Goal: Task Accomplishment & Management: Use online tool/utility

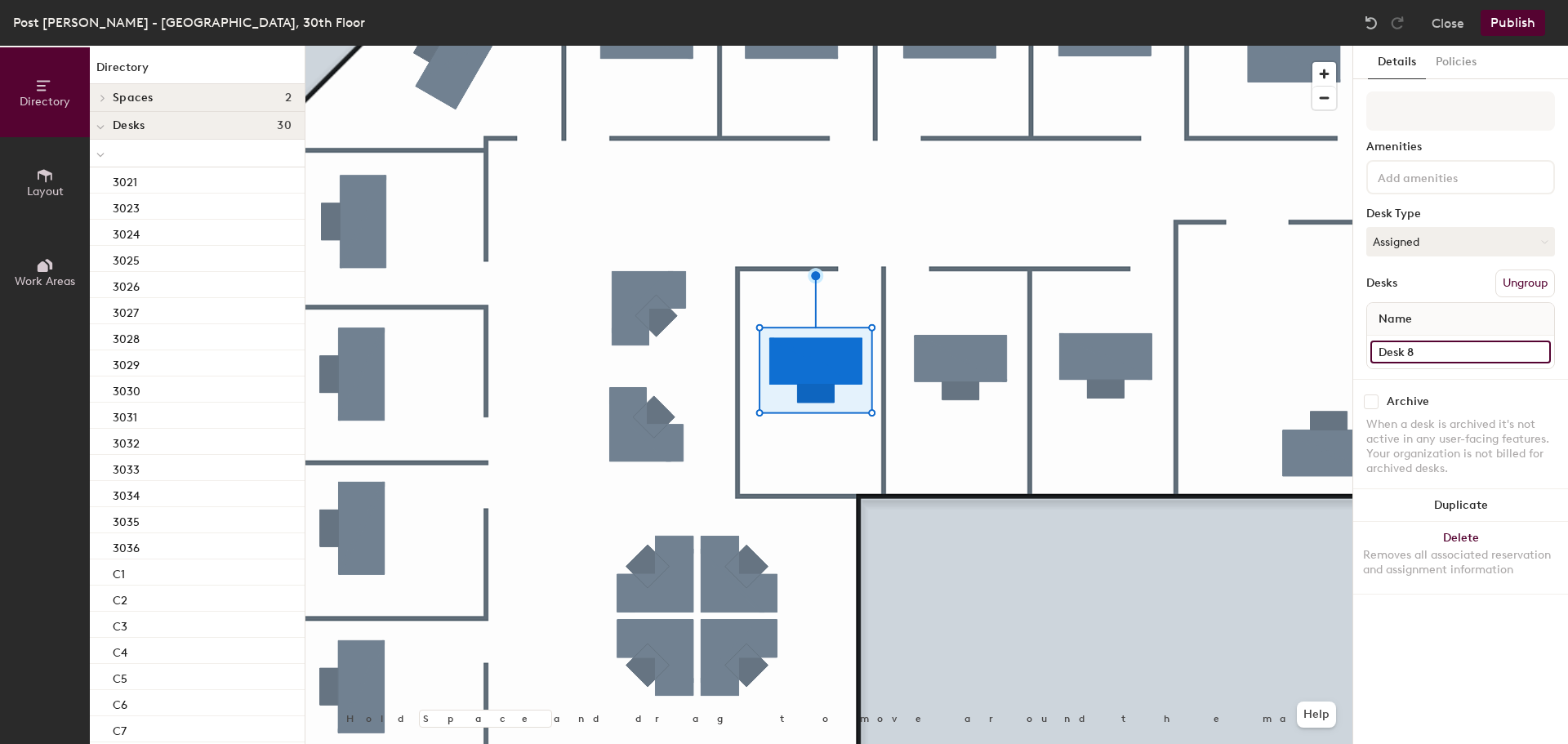
click at [1422, 354] on input "Desk 8" at bounding box center [1460, 352] width 181 height 23
type input "3040"
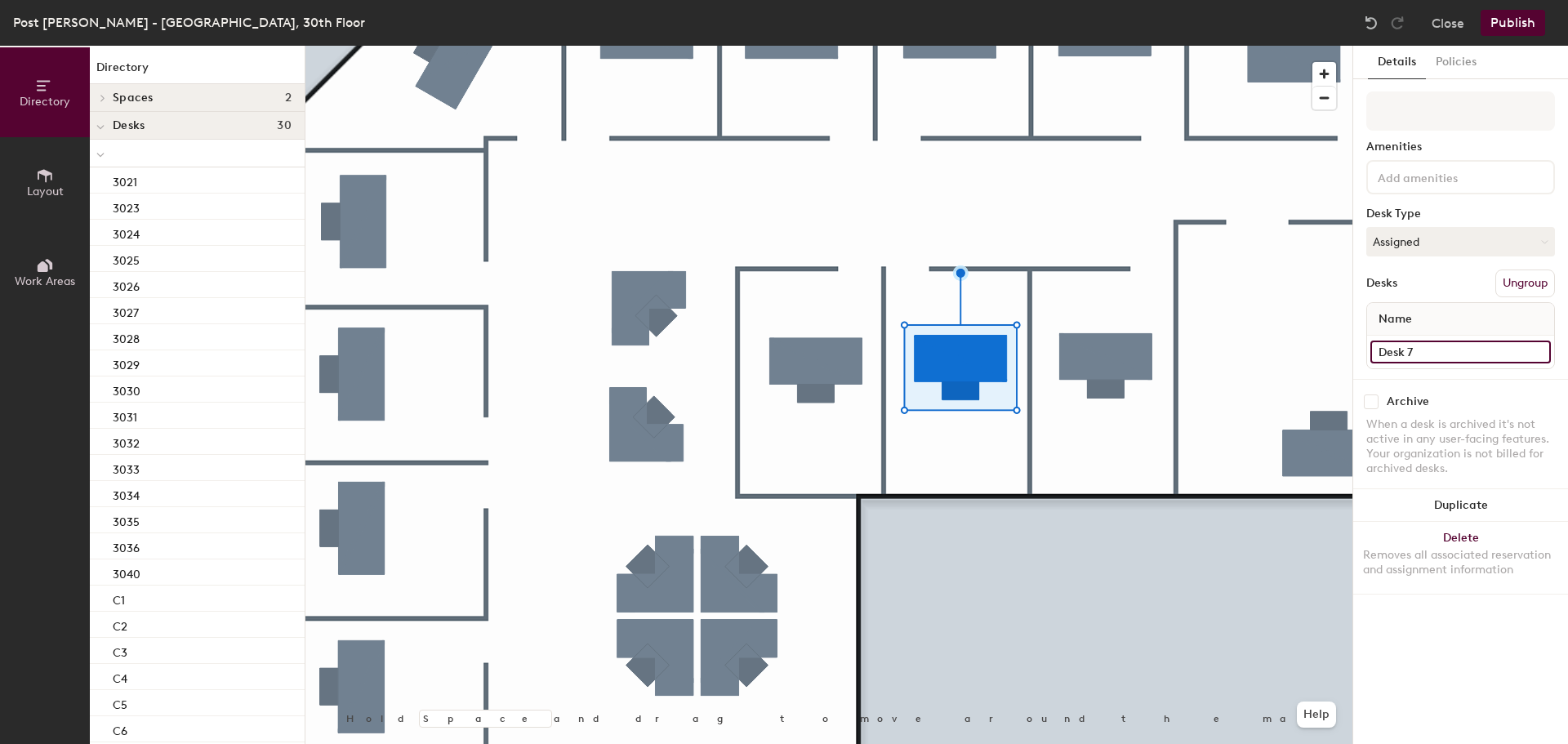
click at [1394, 348] on input "Desk 7" at bounding box center [1460, 352] width 181 height 23
type input "3039"
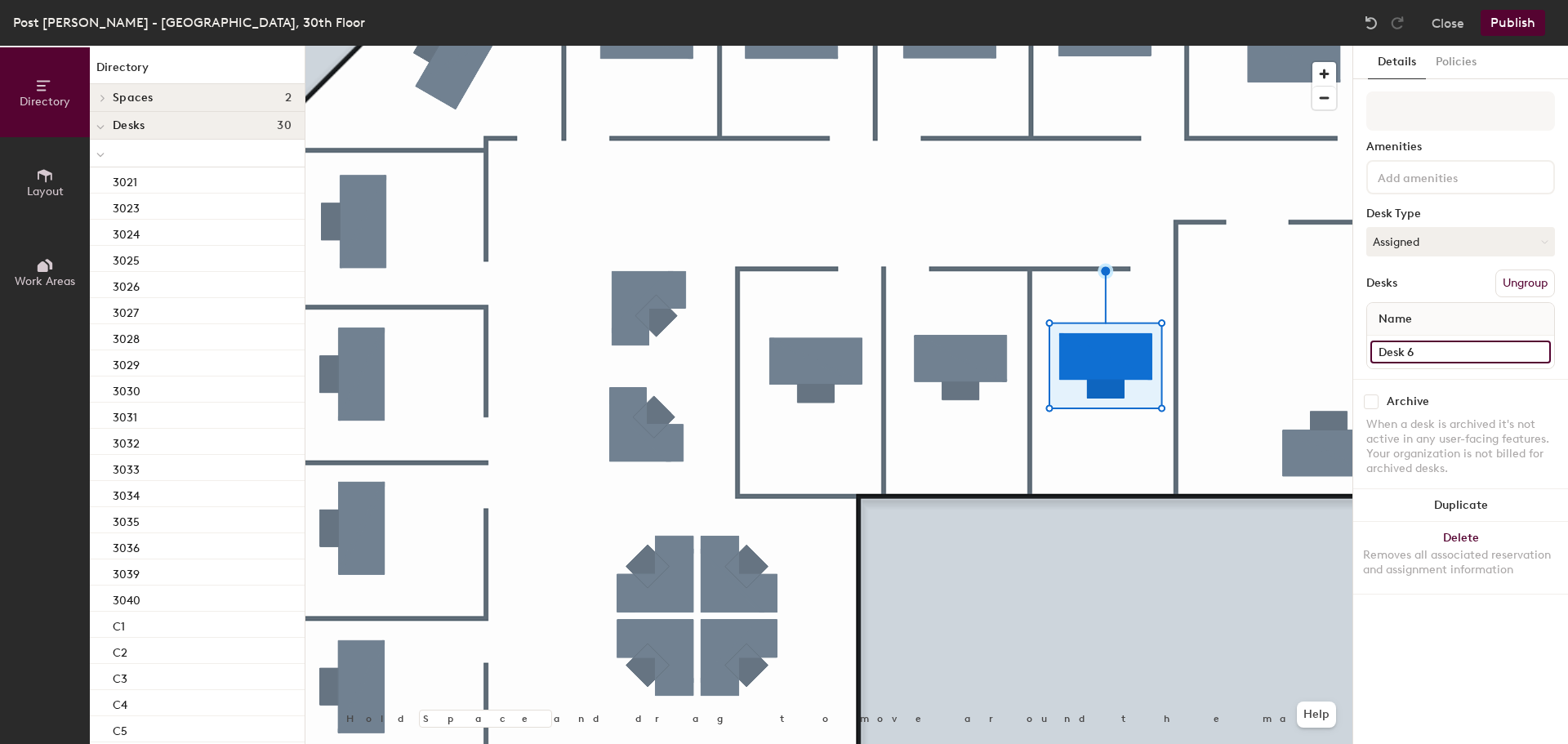
click at [1438, 353] on input "Desk 6" at bounding box center [1460, 352] width 181 height 23
type input "3038"
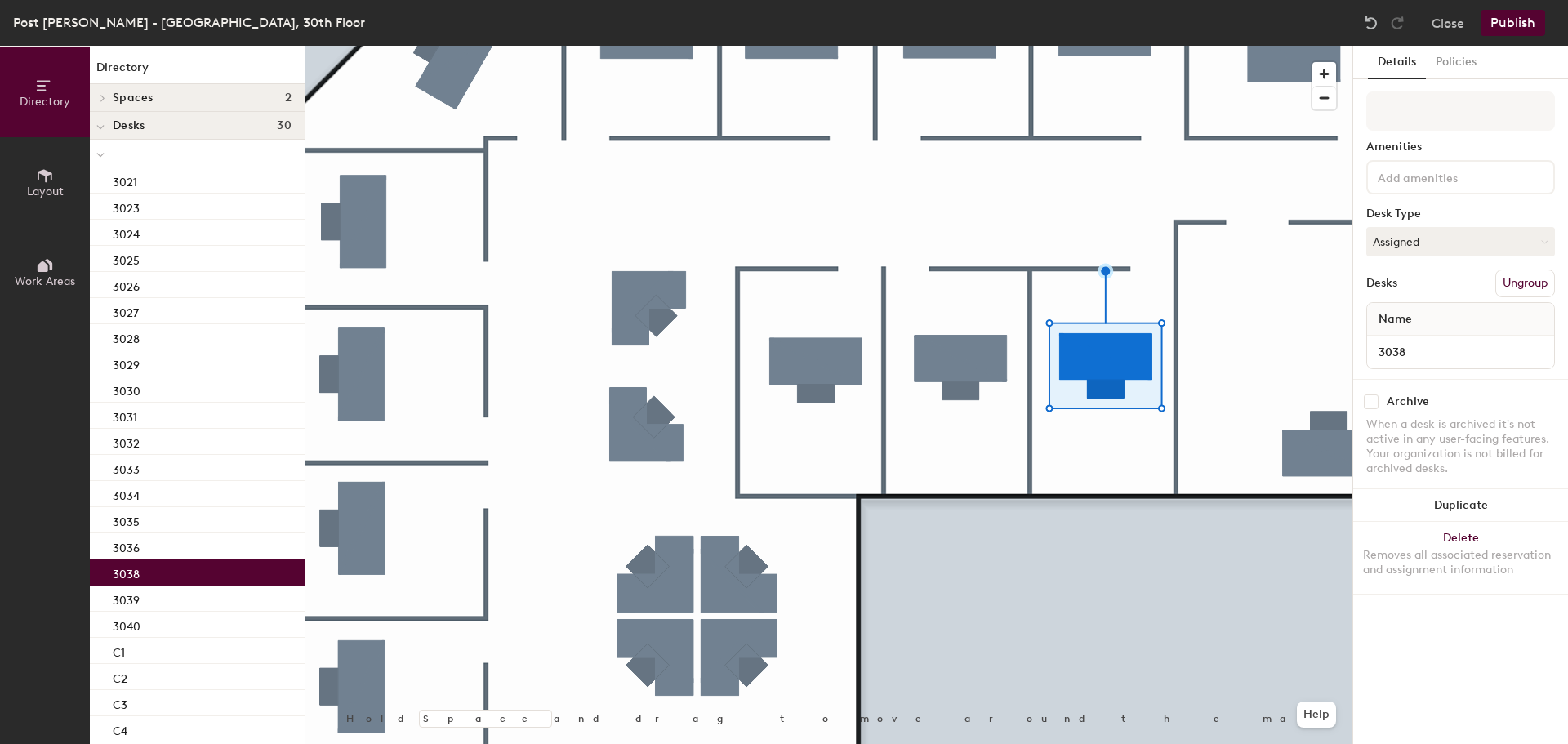
click at [1508, 22] on button "Publish" at bounding box center [1512, 23] width 65 height 26
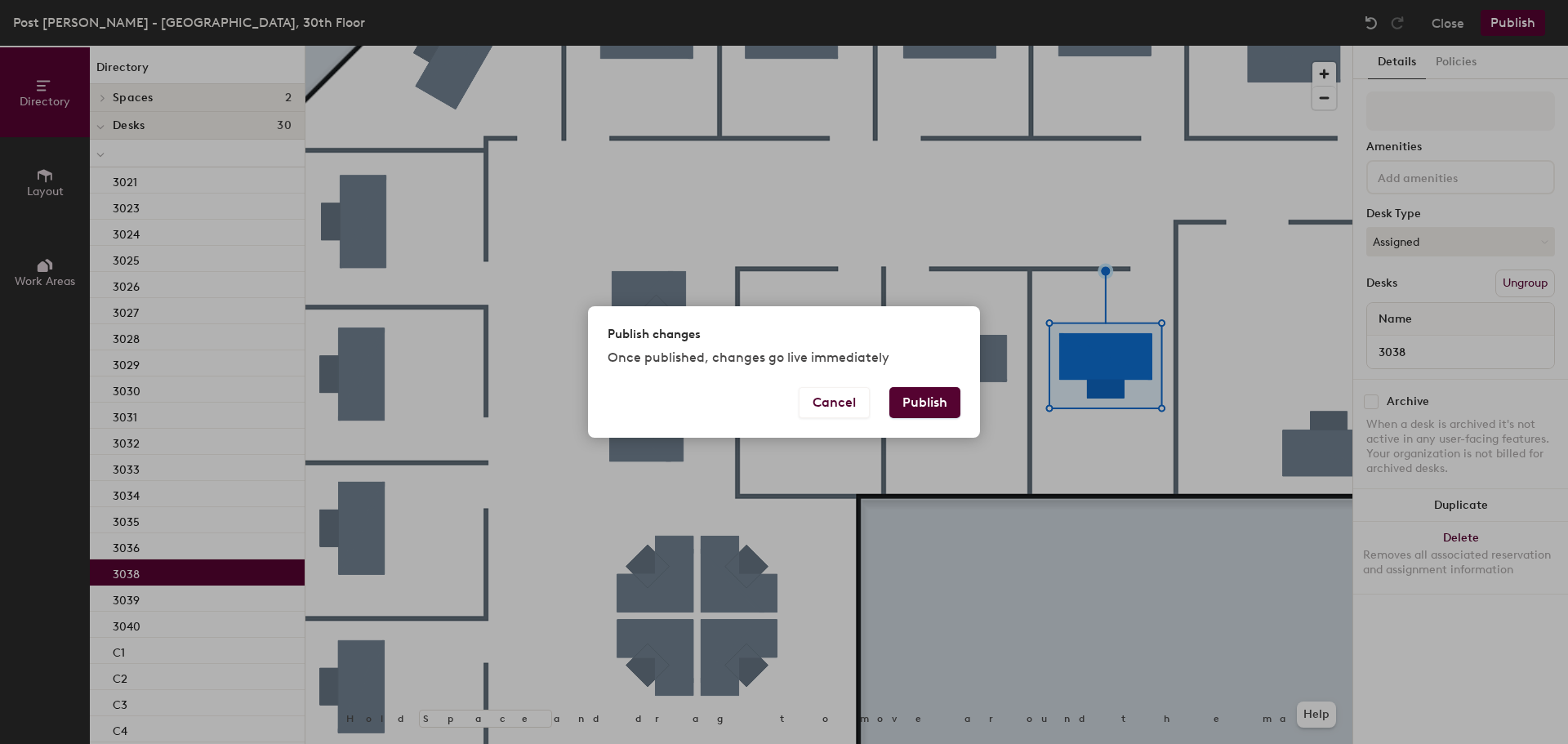
click at [925, 399] on button "Publish" at bounding box center [924, 402] width 71 height 31
